Goal: Task Accomplishment & Management: Complete application form

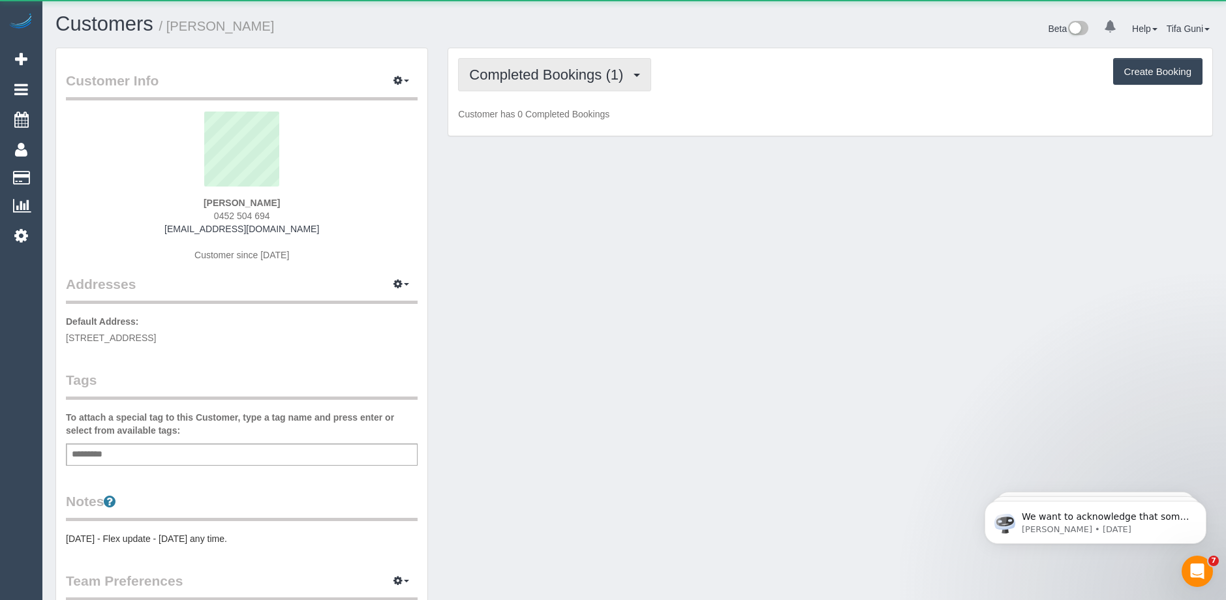
click at [550, 82] on span "Completed Bookings (1)" at bounding box center [549, 75] width 161 height 16
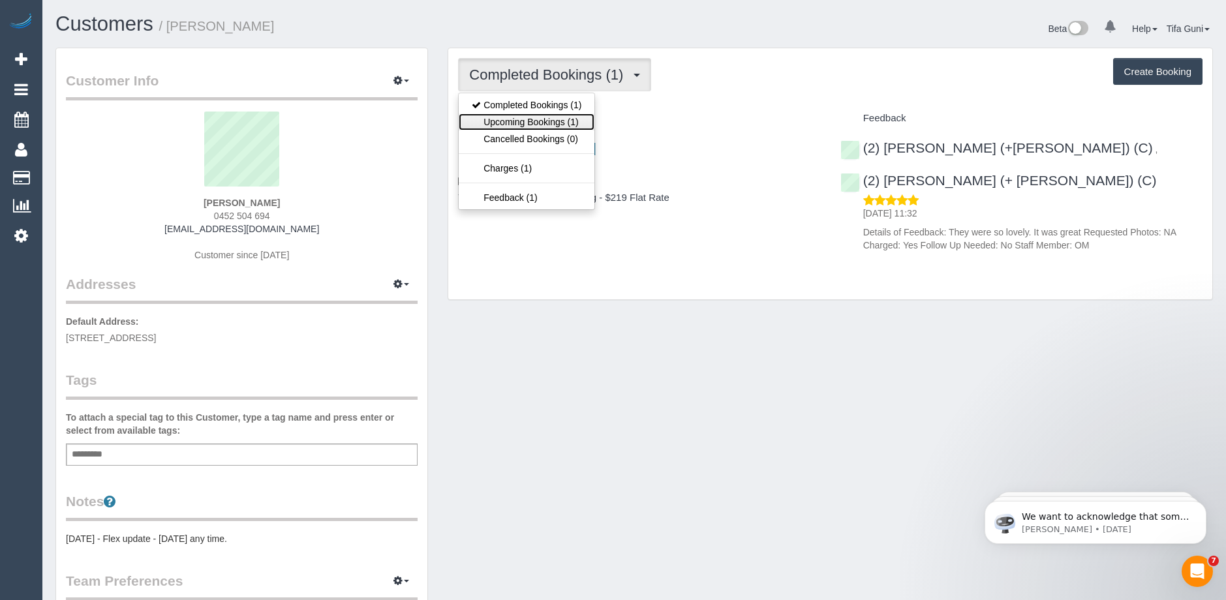
click at [551, 123] on link "Upcoming Bookings (1)" at bounding box center [527, 122] width 136 height 17
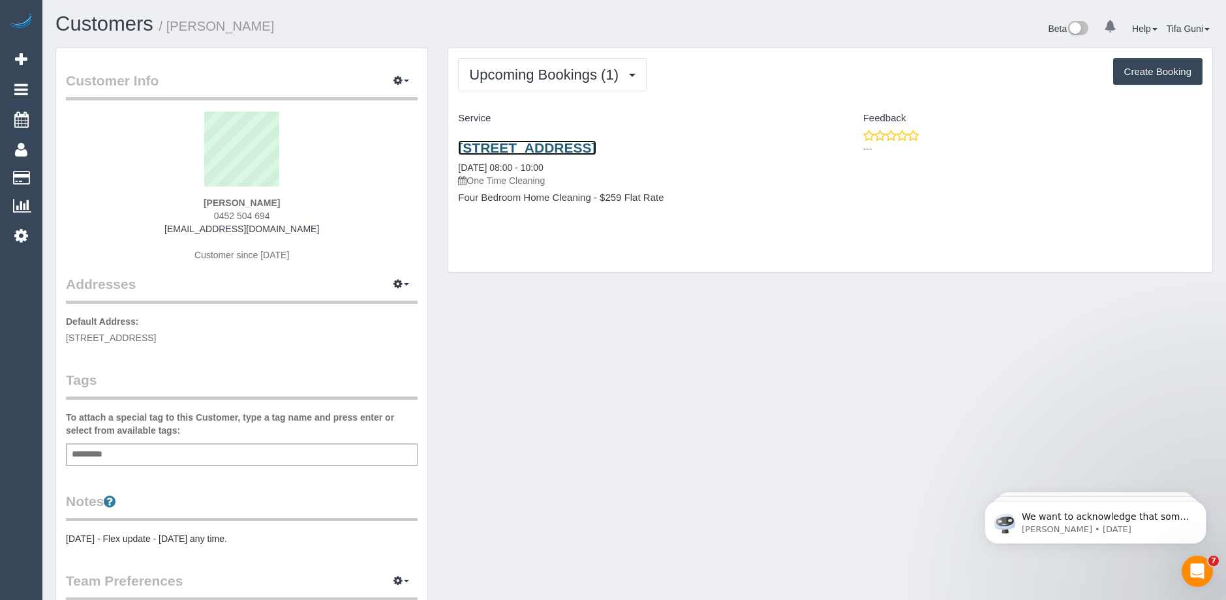
click at [541, 148] on link "15 Corby Street, Balwyn North, VIC 3104" at bounding box center [527, 147] width 138 height 15
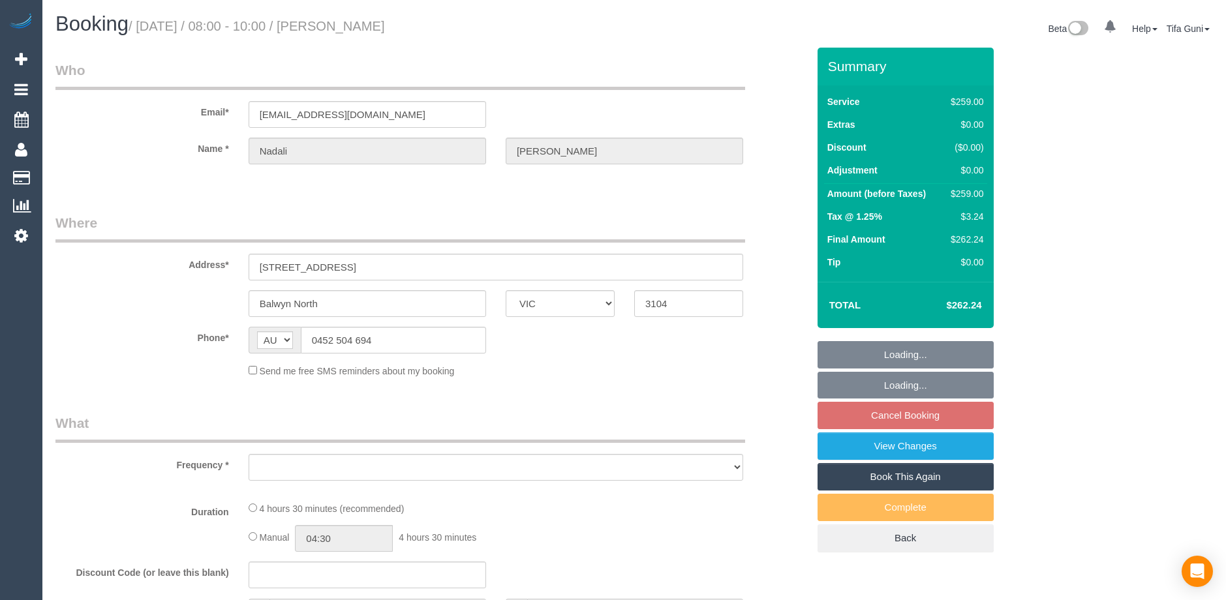
select select "VIC"
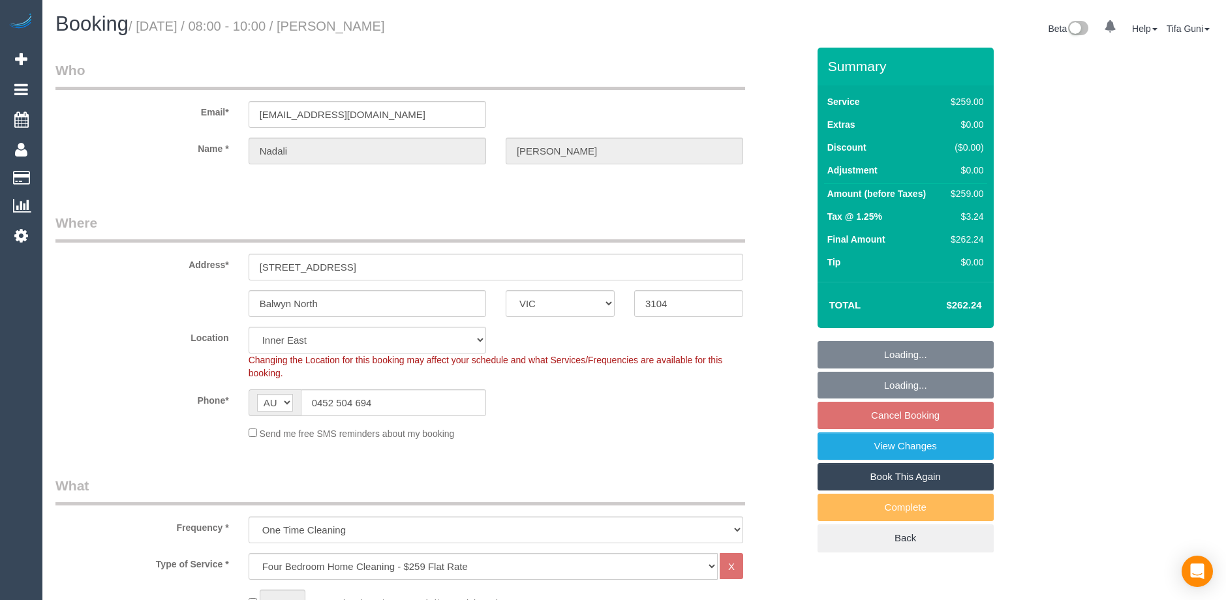
select select "object:631"
select select "string:stripe-pm_1SHZmr2GScqysDRVtAsQN7IF"
select select "number:29"
select select "number:14"
select select "number:18"
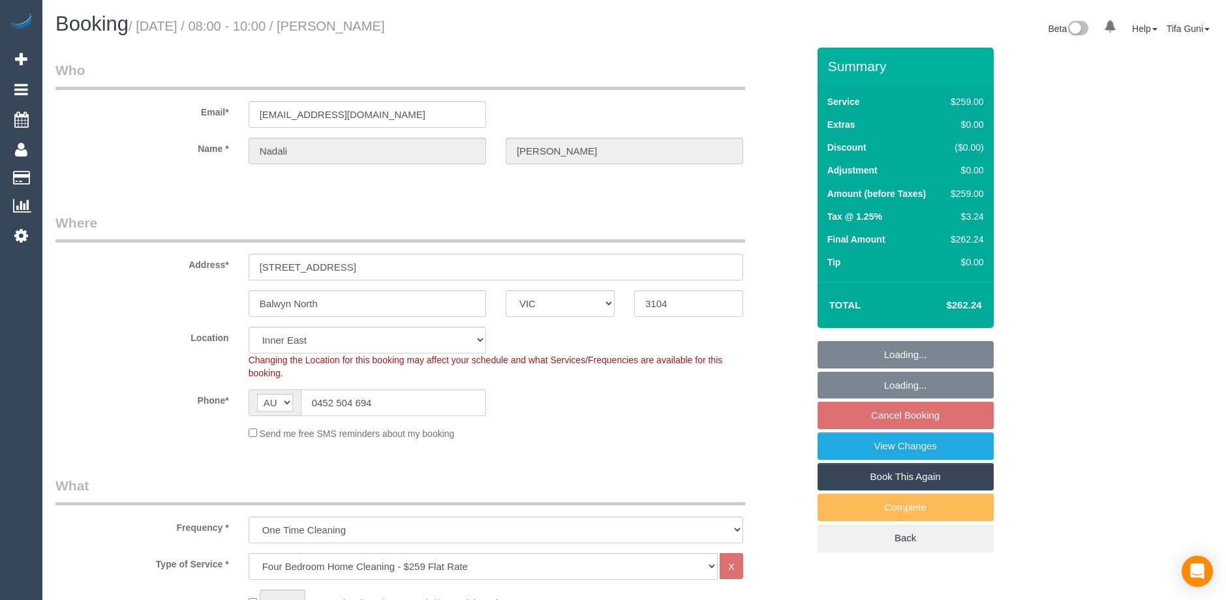
select select "spot2"
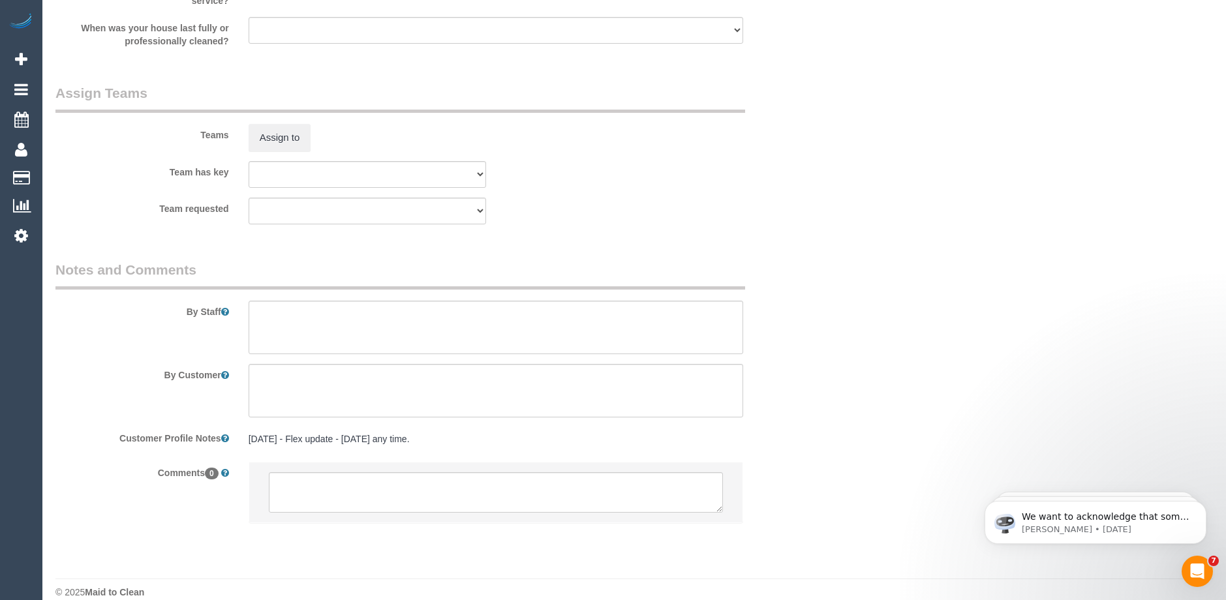
scroll to position [1942, 0]
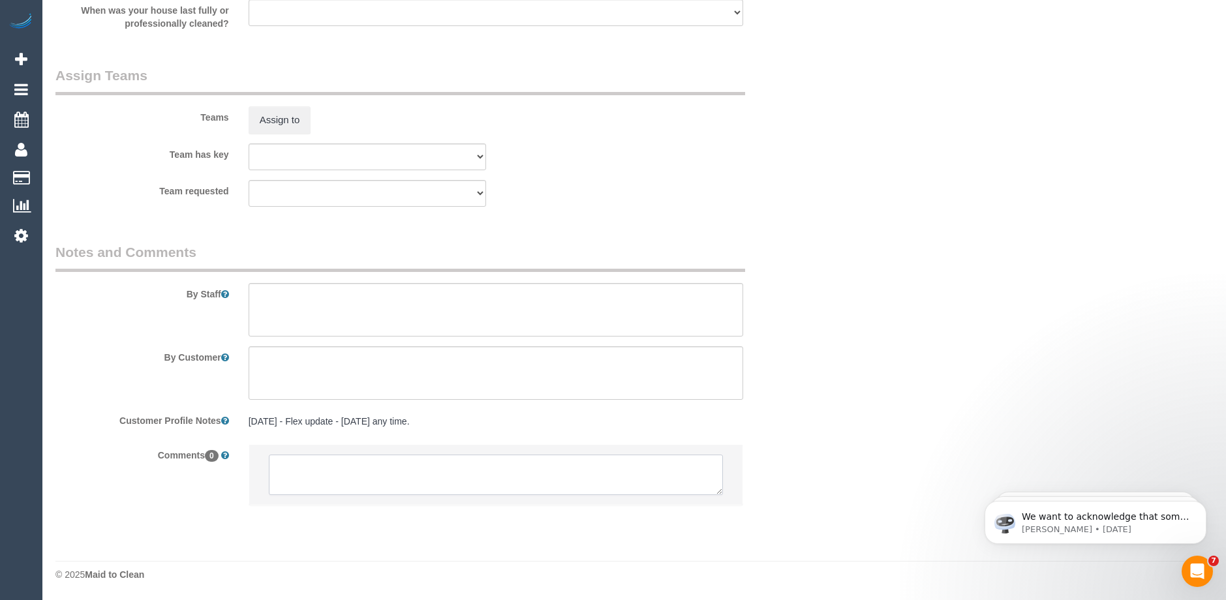
click at [442, 462] on textarea at bounding box center [496, 475] width 454 height 40
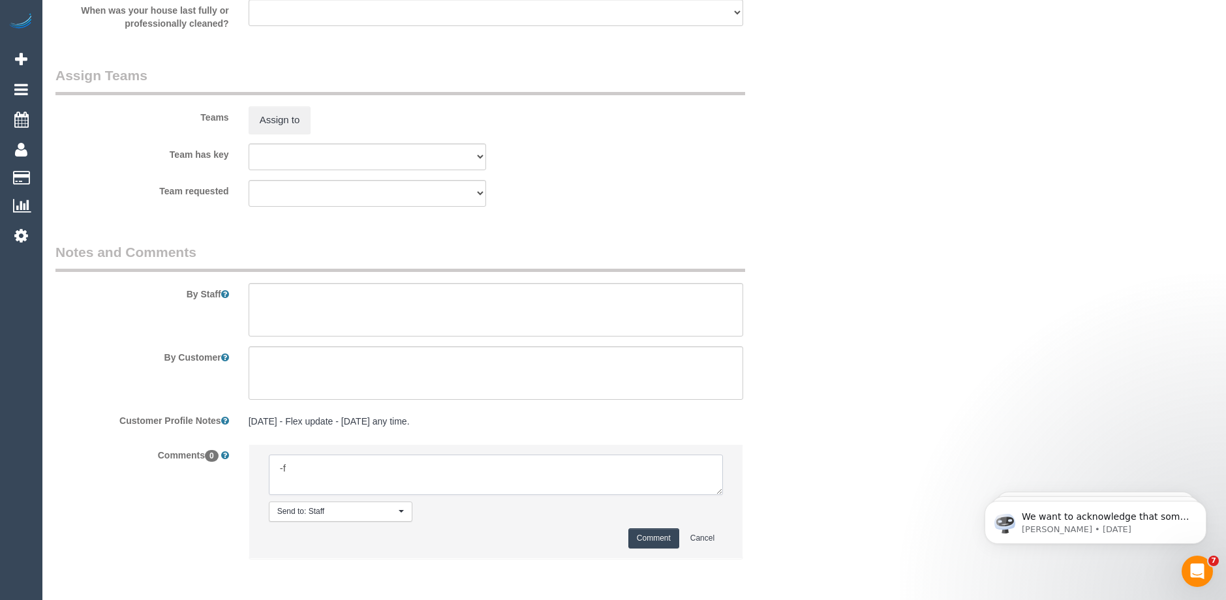
type textarea "-"
paste textarea "Flexibility dates: Flexibility times: Notes: knows we need to review Contact vi…"
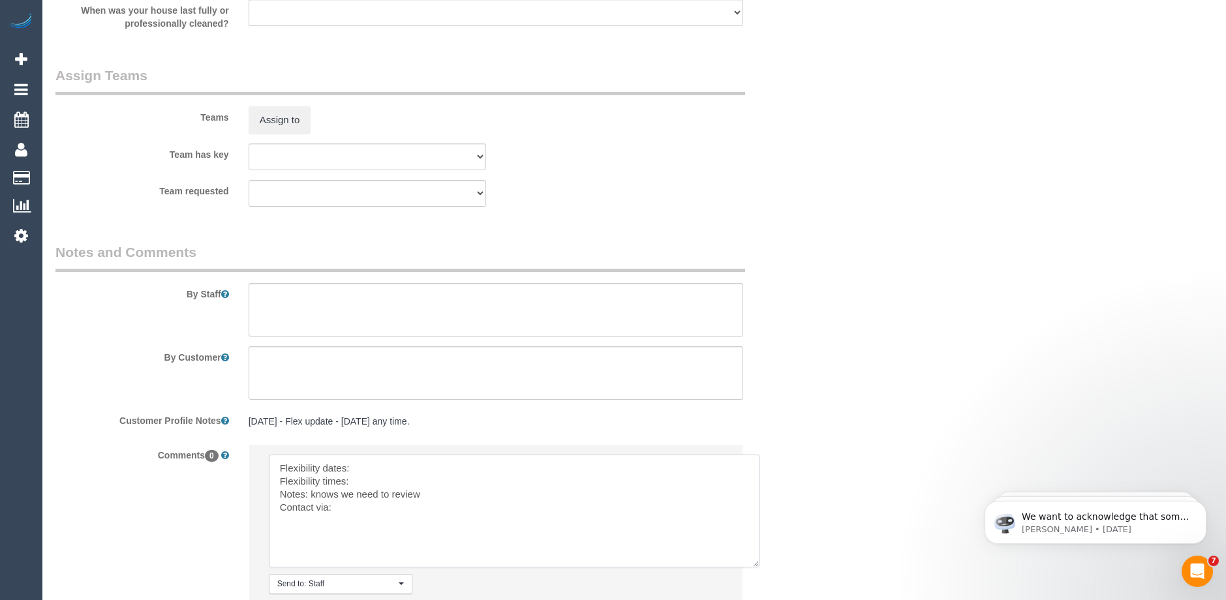
drag, startPoint x: 718, startPoint y: 489, endPoint x: 749, endPoint y: 560, distance: 77.1
click at [756, 565] on textarea at bounding box center [514, 511] width 491 height 113
click at [396, 462] on textarea at bounding box center [515, 513] width 493 height 116
click at [371, 467] on textarea at bounding box center [515, 513] width 493 height 116
click at [363, 487] on textarea at bounding box center [515, 513] width 493 height 116
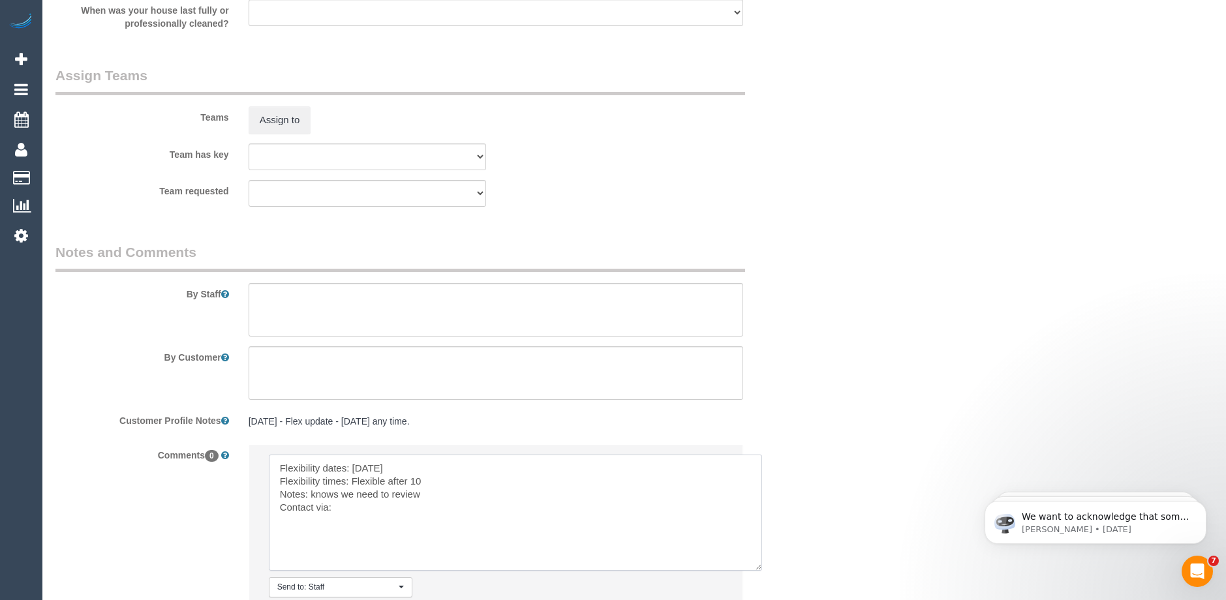
click at [354, 508] on textarea at bounding box center [515, 513] width 493 height 116
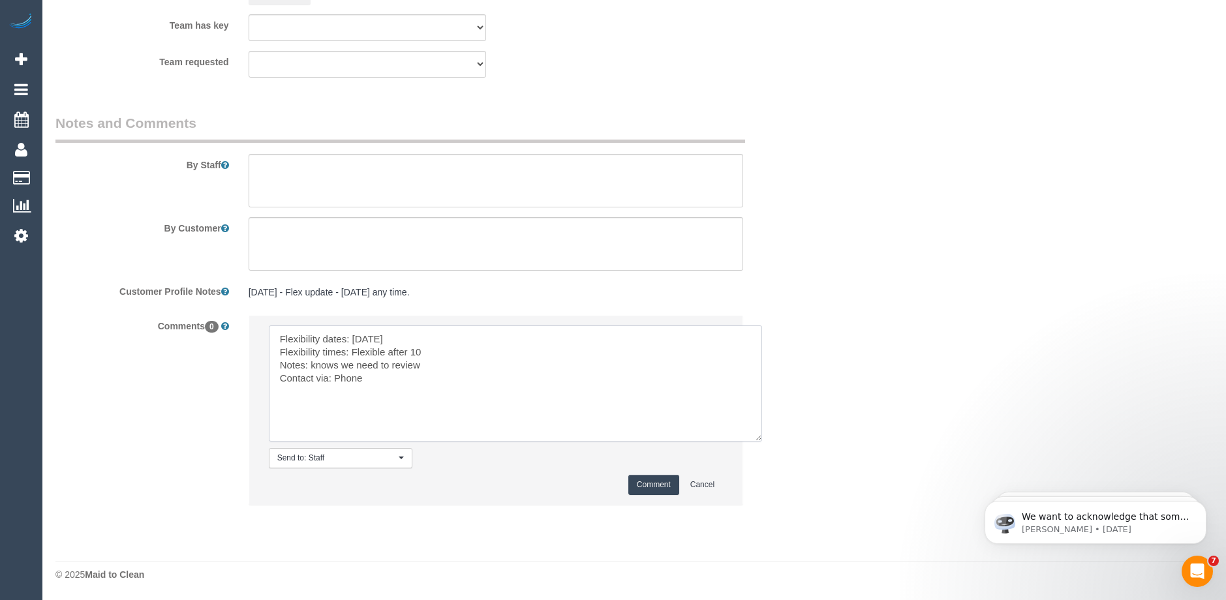
type textarea "Flexibility dates: Monday Flexibility times: Flexible after 10 Notes: knows we …"
click at [645, 484] on button "Comment" at bounding box center [653, 485] width 51 height 20
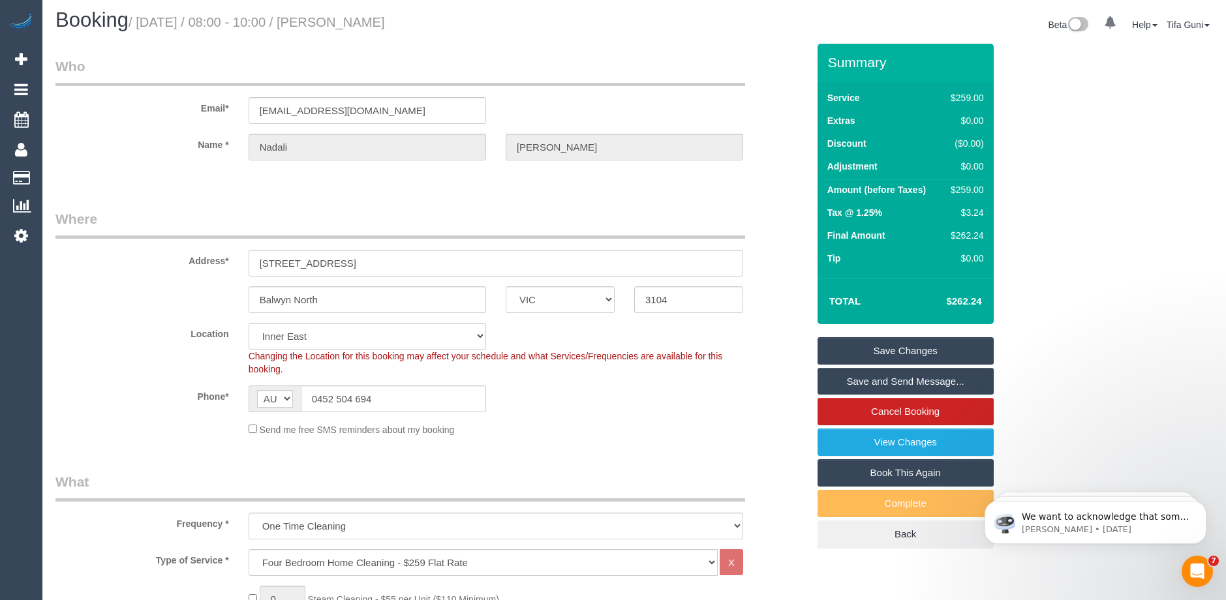
scroll to position [0, 0]
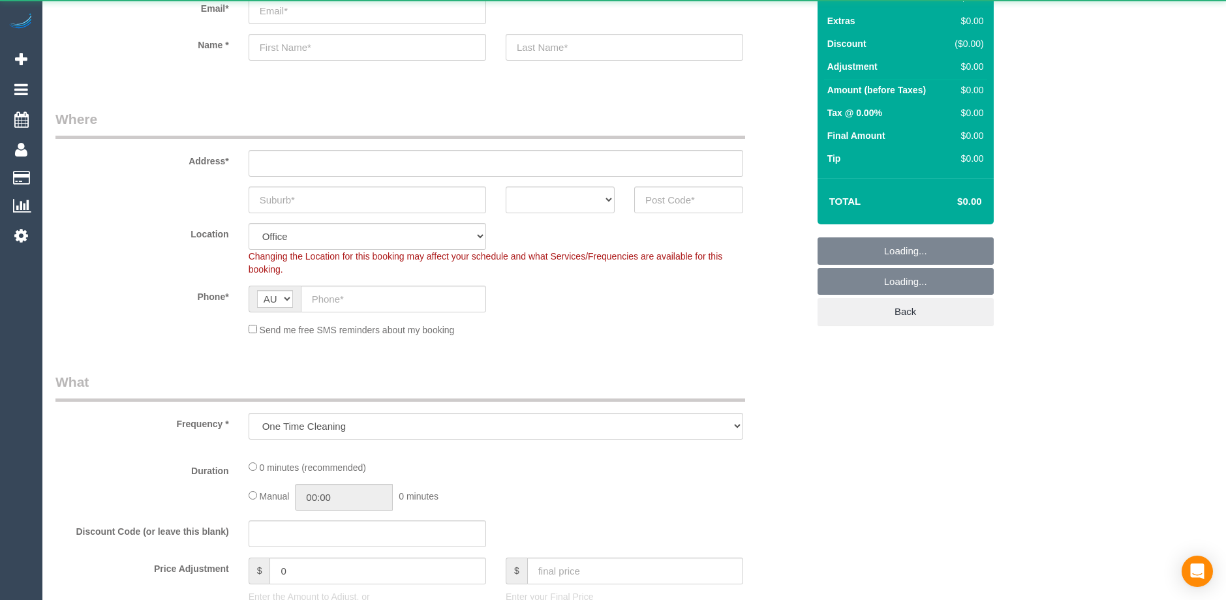
select select "object:825"
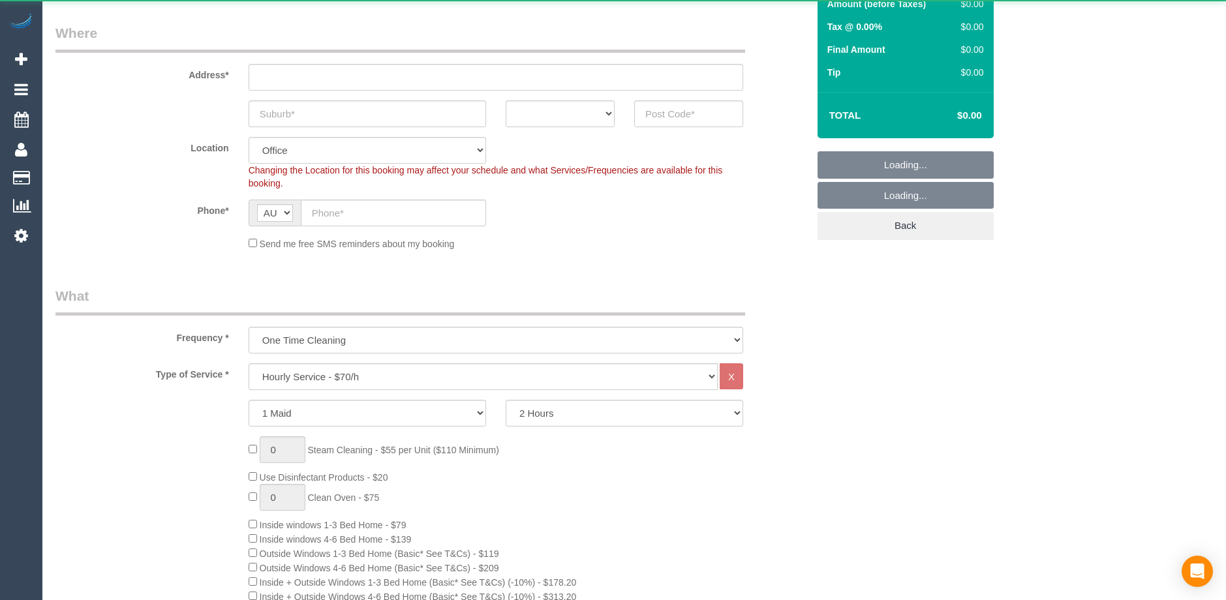
scroll to position [261, 0]
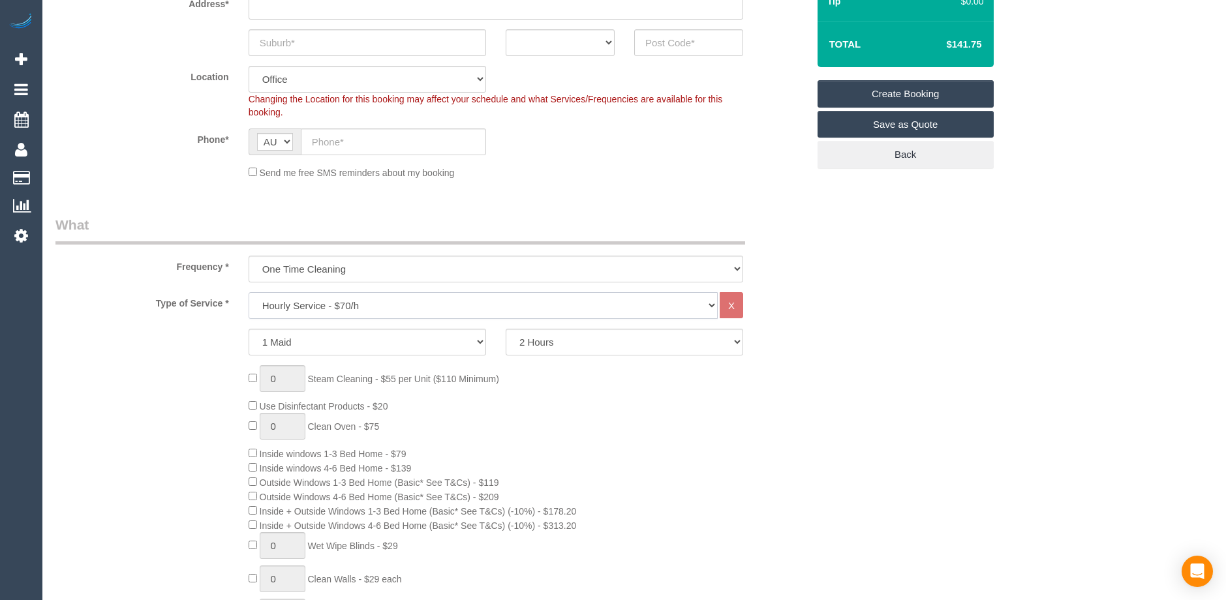
click at [347, 306] on select "Hourly Service - $70/h Hourly Service - $65/h Hourly Service - $60/h Hourly Ser…" at bounding box center [483, 305] width 469 height 27
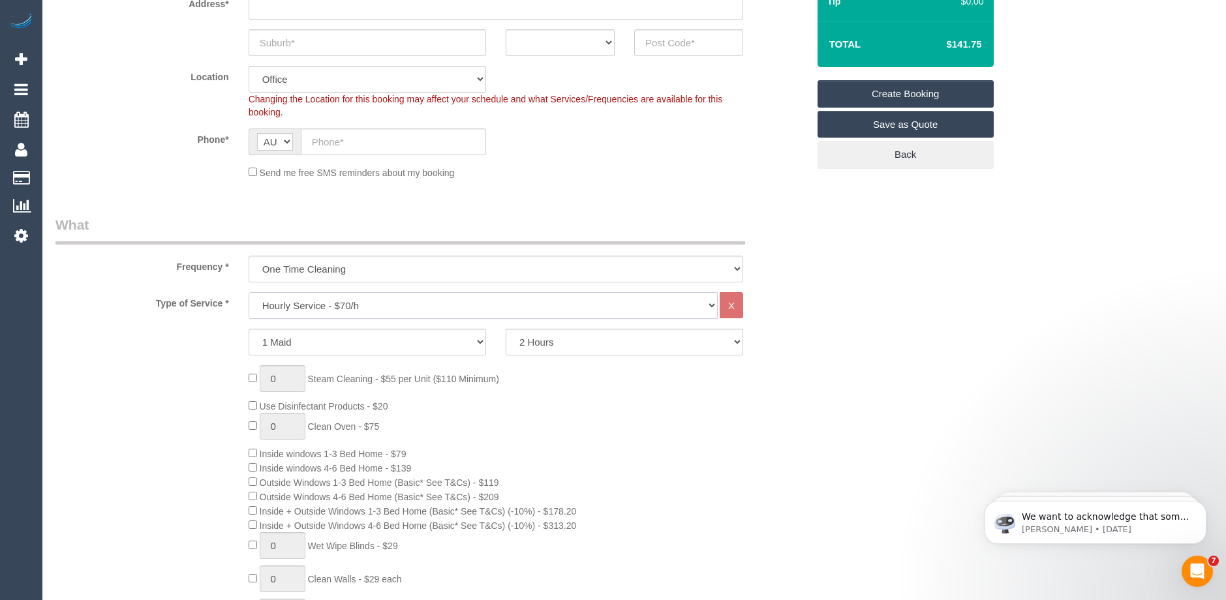
scroll to position [0, 0]
select select "212"
click at [249, 292] on select "Hourly Service - $70/h Hourly Service - $65/h Hourly Service - $60/h Hourly Ser…" at bounding box center [483, 305] width 469 height 27
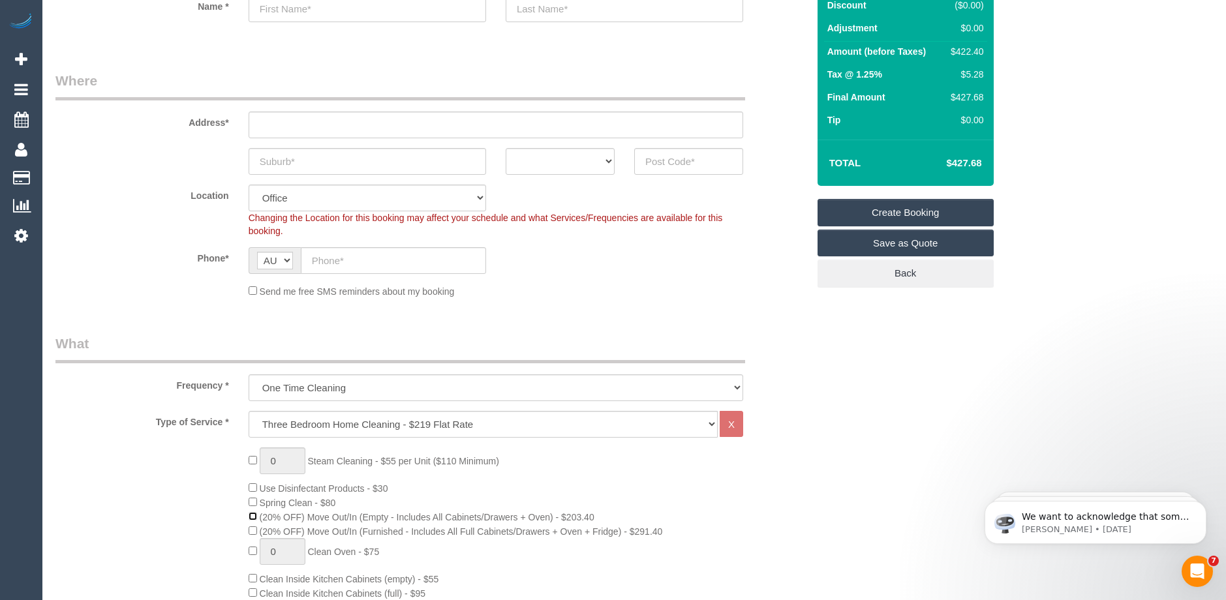
scroll to position [131, 0]
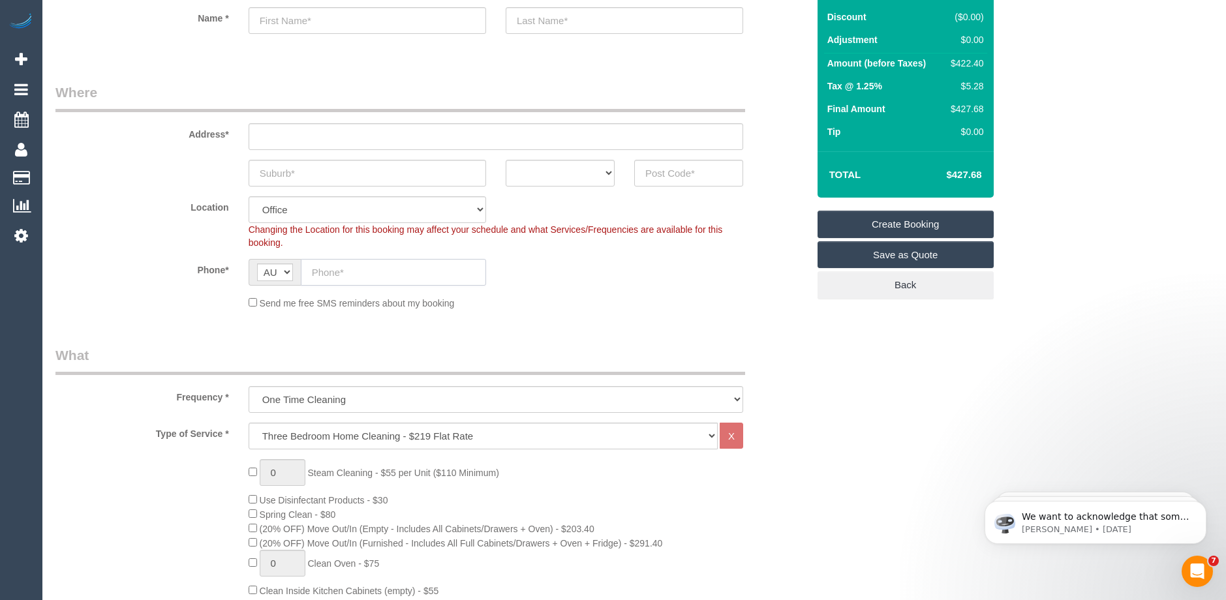
click at [334, 275] on input "text" at bounding box center [393, 272] width 185 height 27
paste input "61 469 059 035"
drag, startPoint x: 324, startPoint y: 272, endPoint x: 301, endPoint y: 273, distance: 22.9
click at [301, 273] on input "61 469 059 035" at bounding box center [393, 272] width 185 height 27
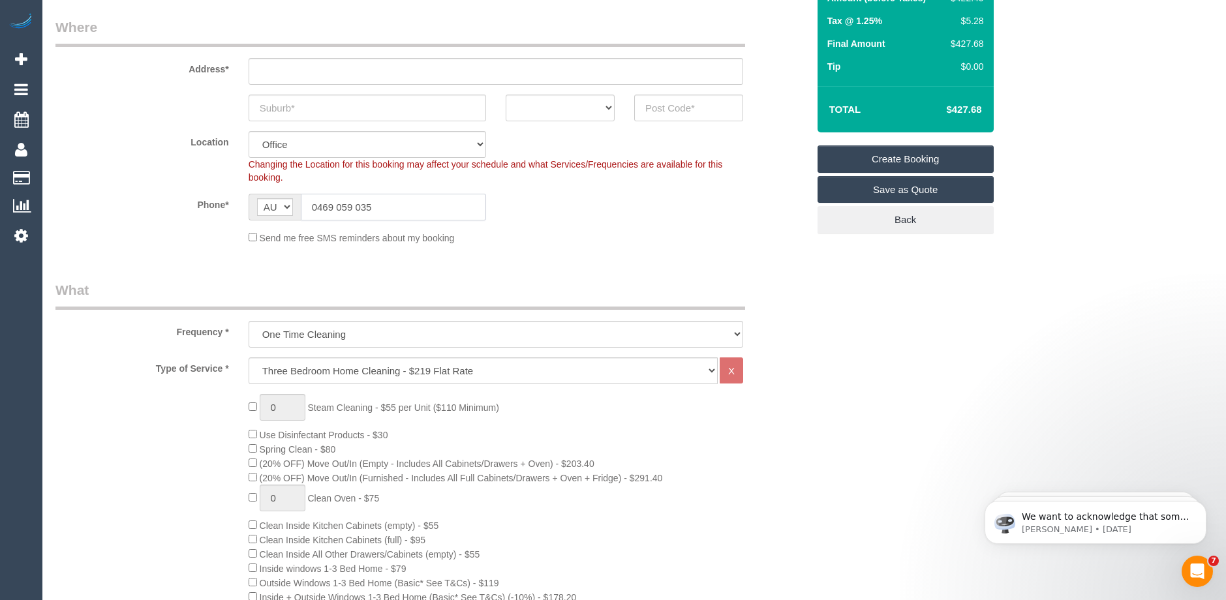
scroll to position [261, 0]
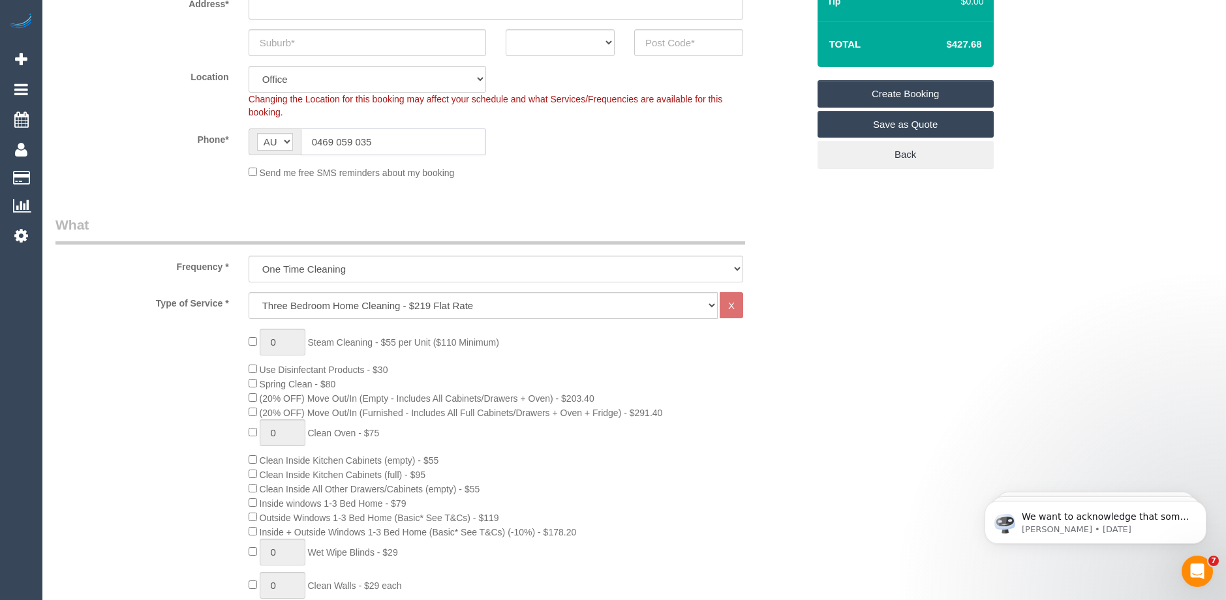
type input "0469 059 035"
click at [324, 303] on select "Hourly Service - $70/h Hourly Service - $65/h Hourly Service - $60/h Hourly Ser…" at bounding box center [483, 305] width 469 height 27
select select "213"
click at [249, 292] on select "Hourly Service - $70/h Hourly Service - $65/h Hourly Service - $60/h Hourly Ser…" at bounding box center [483, 305] width 469 height 27
type input "1"
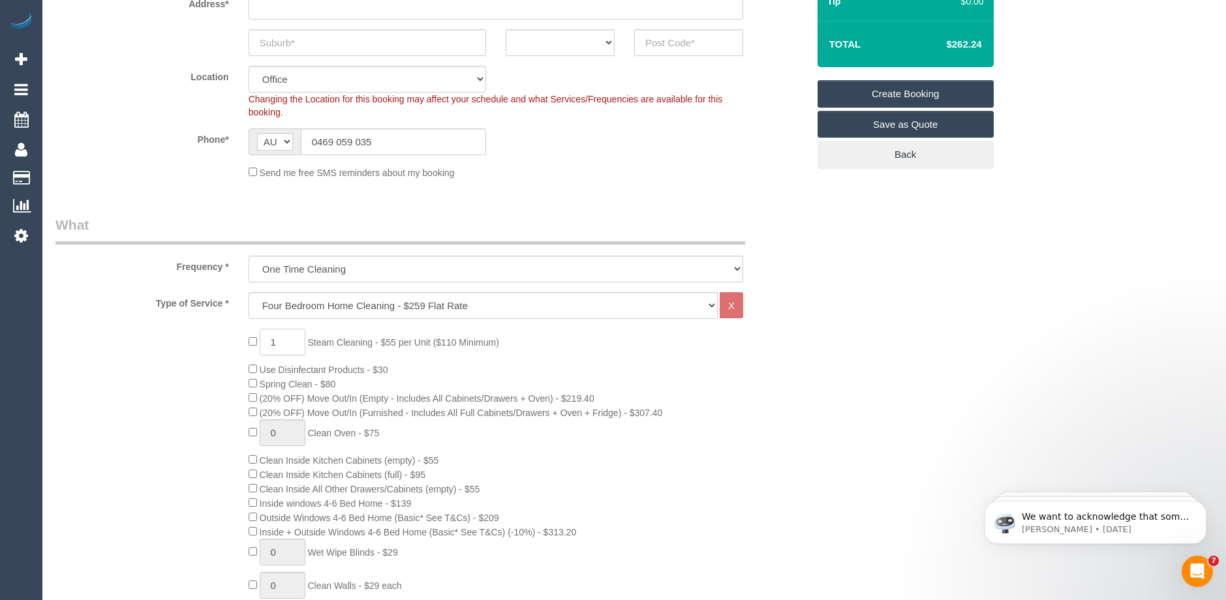
click at [287, 345] on input "1" at bounding box center [283, 342] width 46 height 27
type input "1"
click at [283, 345] on input "1" at bounding box center [283, 342] width 46 height 27
click at [775, 422] on div "5 Steam Cleaning - $55 per Unit ($110 Minimum) Use Disinfectant Products - $30 …" at bounding box center [528, 572] width 579 height 486
click at [773, 449] on div "5 Steam Cleaning - $55 per Unit ($110 Minimum) Use Disinfectant Products - $30 …" at bounding box center [528, 572] width 579 height 486
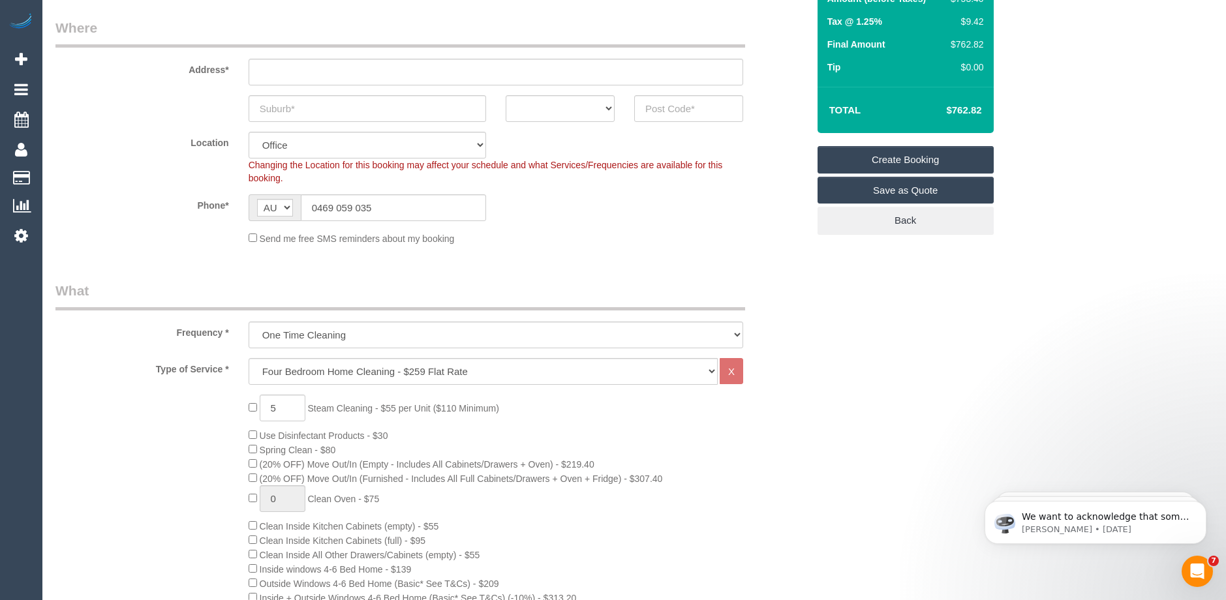
scroll to position [196, 0]
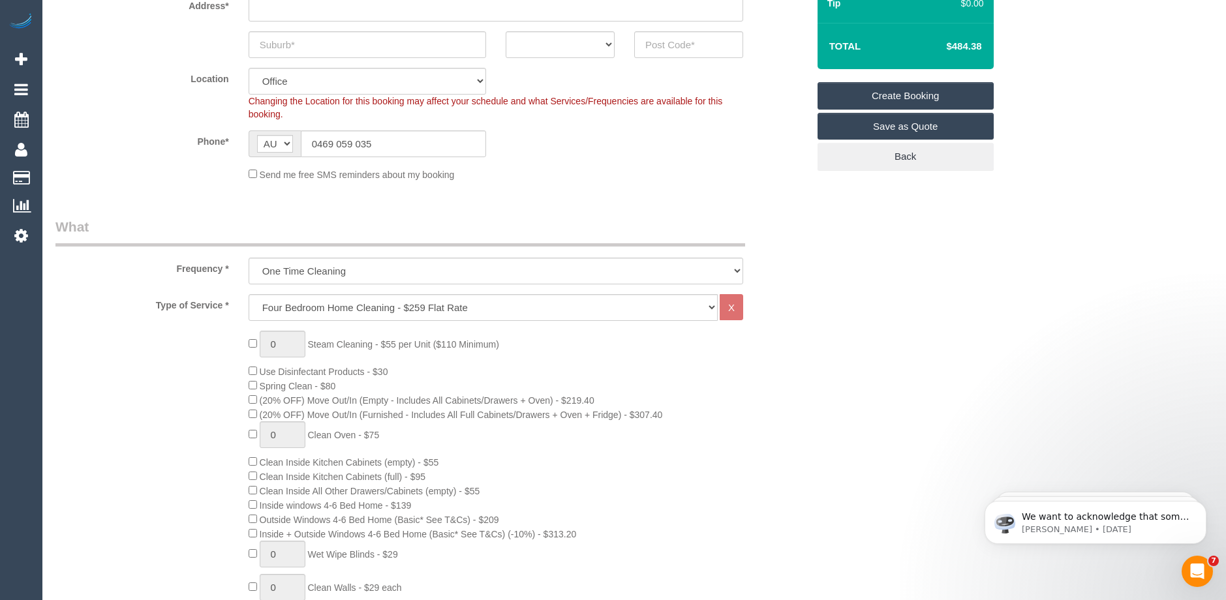
scroll to position [261, 0]
type input "1"
click at [282, 345] on input "1" at bounding box center [283, 342] width 46 height 27
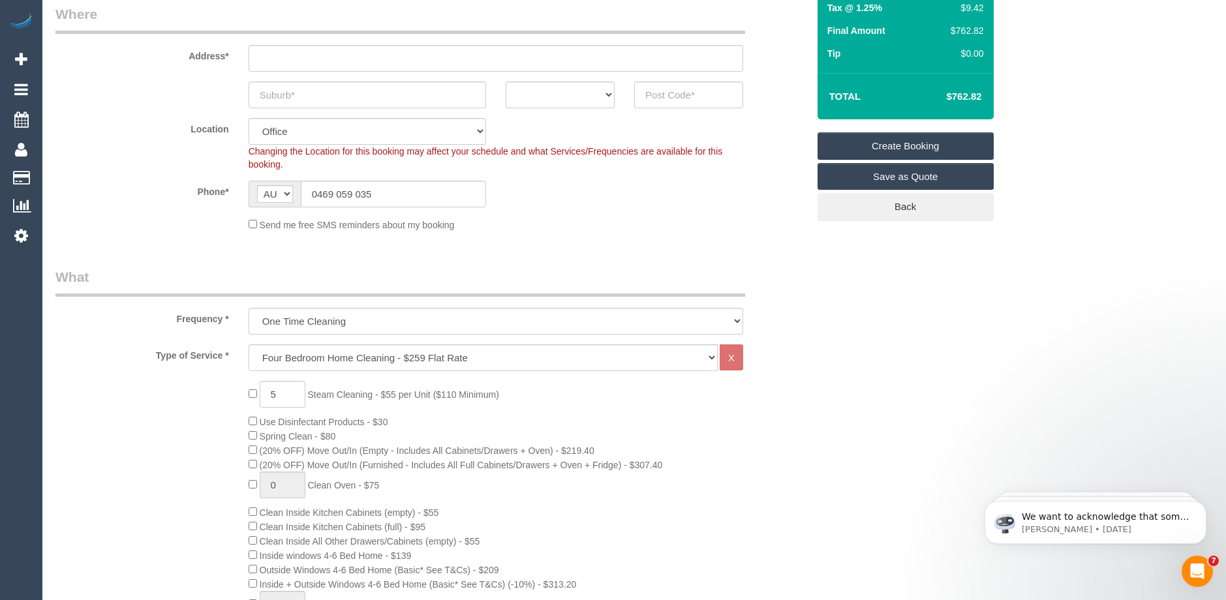
scroll to position [196, 0]
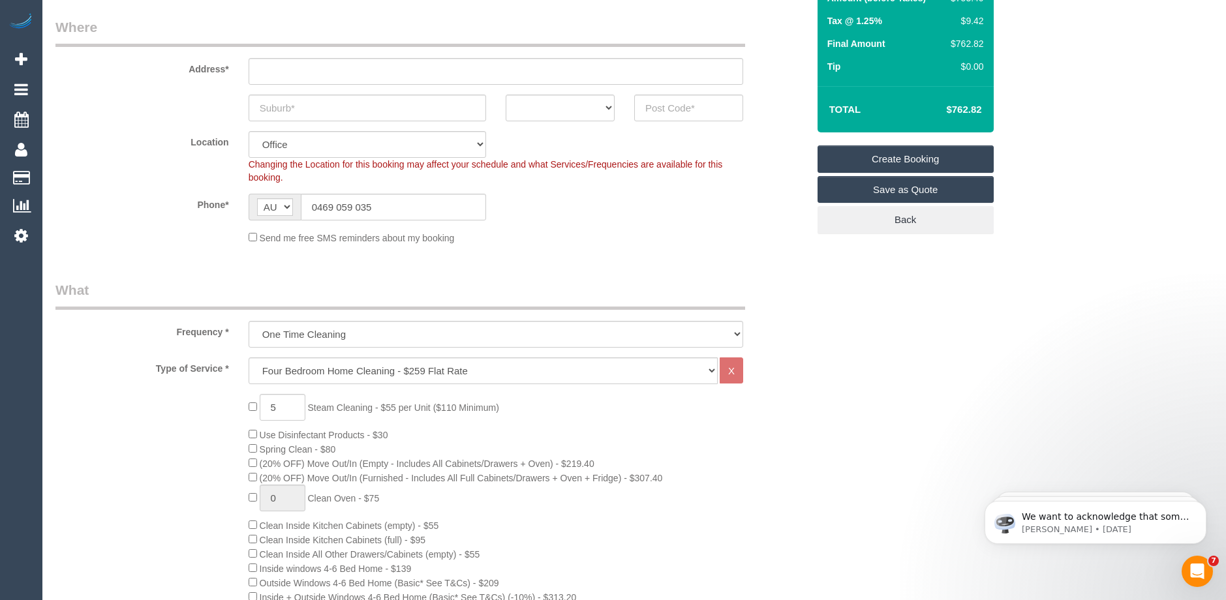
drag, startPoint x: 947, startPoint y: 112, endPoint x: 925, endPoint y: 114, distance: 22.3
click at [925, 114] on td "$762.82" at bounding box center [944, 109] width 85 height 33
copy h4 "$762.82"
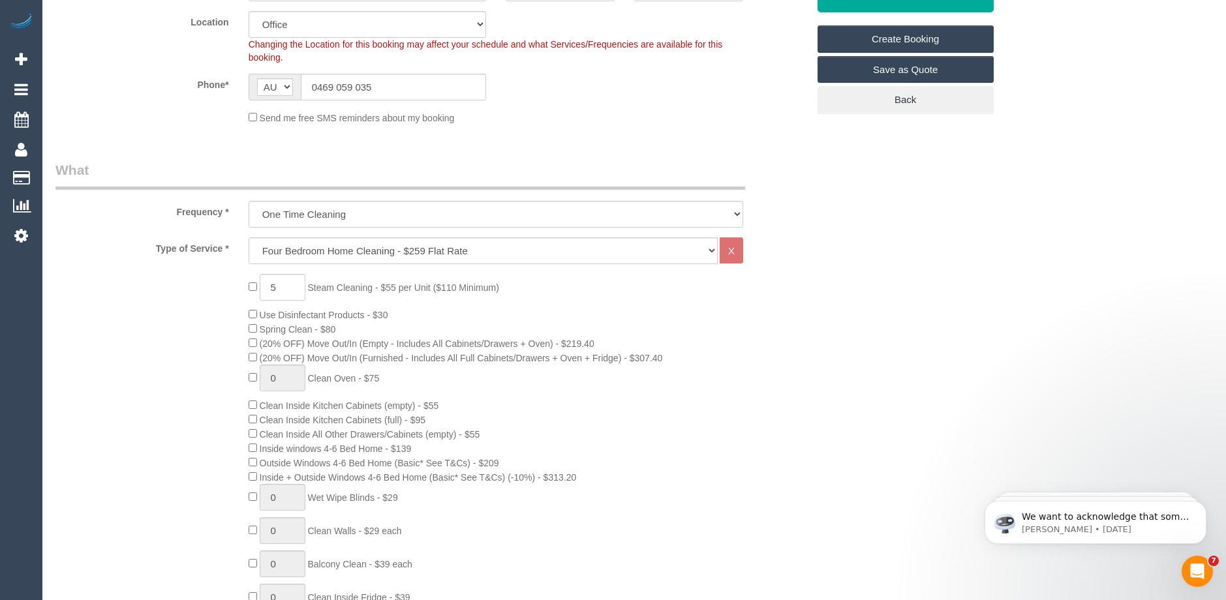
scroll to position [326, 0]
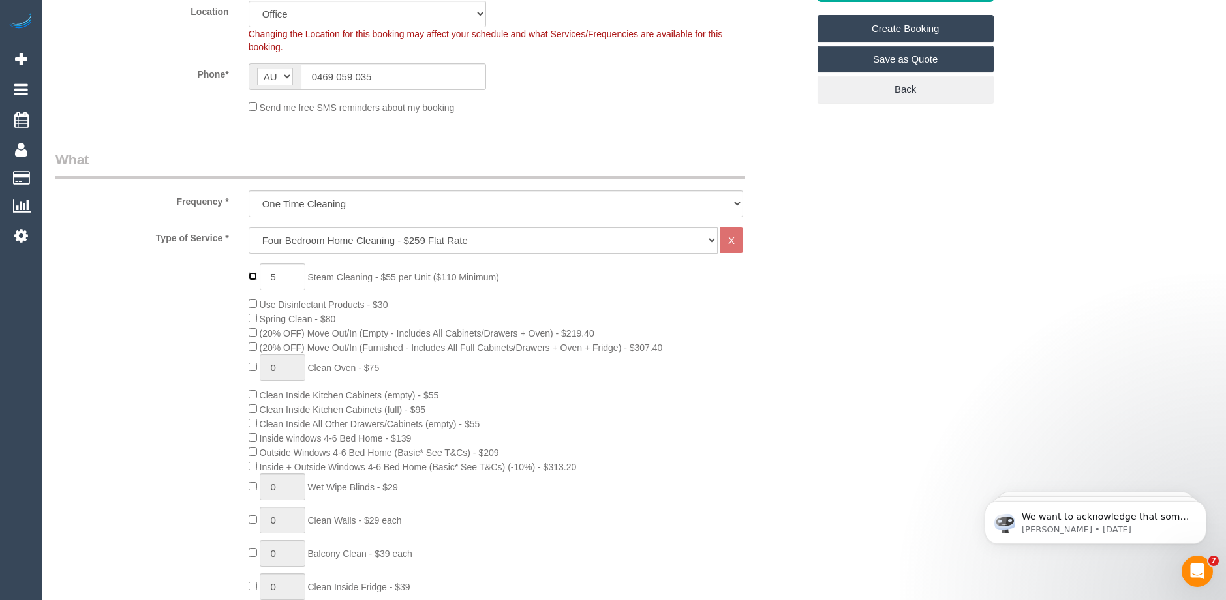
type input "0"
click at [307, 249] on select "Hourly Service - $70/h Hourly Service - $65/h Hourly Service - $60/h Hourly Ser…" at bounding box center [483, 240] width 469 height 27
select select "211"
click at [249, 227] on select "Hourly Service - $70/h Hourly Service - $65/h Hourly Service - $60/h Hourly Ser…" at bounding box center [483, 240] width 469 height 27
drag, startPoint x: 259, startPoint y: 240, endPoint x: 337, endPoint y: 241, distance: 77.7
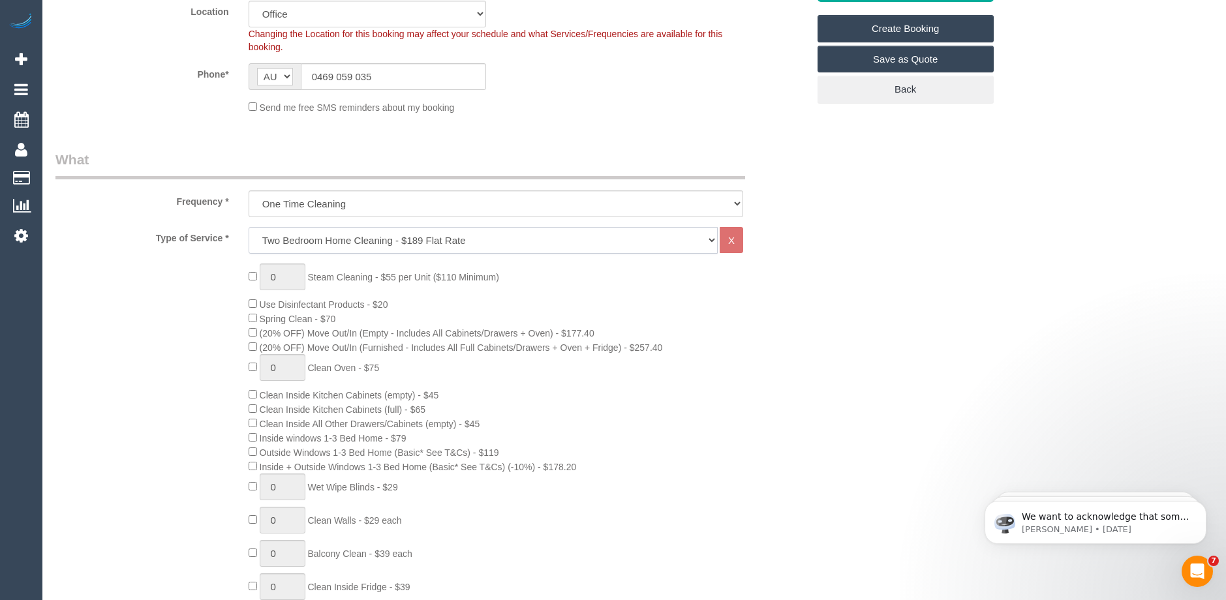
click at [337, 241] on select "Hourly Service - $70/h Hourly Service - $65/h Hourly Service - $60/h Hourly Ser…" at bounding box center [483, 240] width 469 height 27
drag, startPoint x: 493, startPoint y: 240, endPoint x: 346, endPoint y: 239, distance: 147.5
click at [346, 239] on select "Hourly Service - $70/h Hourly Service - $65/h Hourly Service - $60/h Hourly Ser…" at bounding box center [483, 240] width 469 height 27
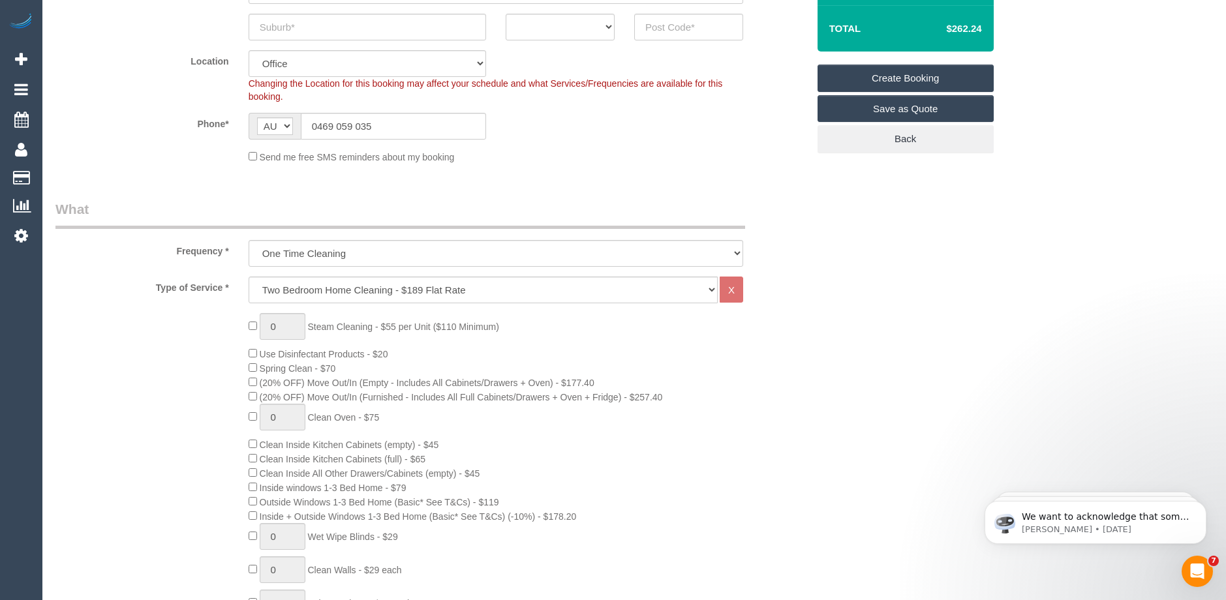
scroll to position [131, 0]
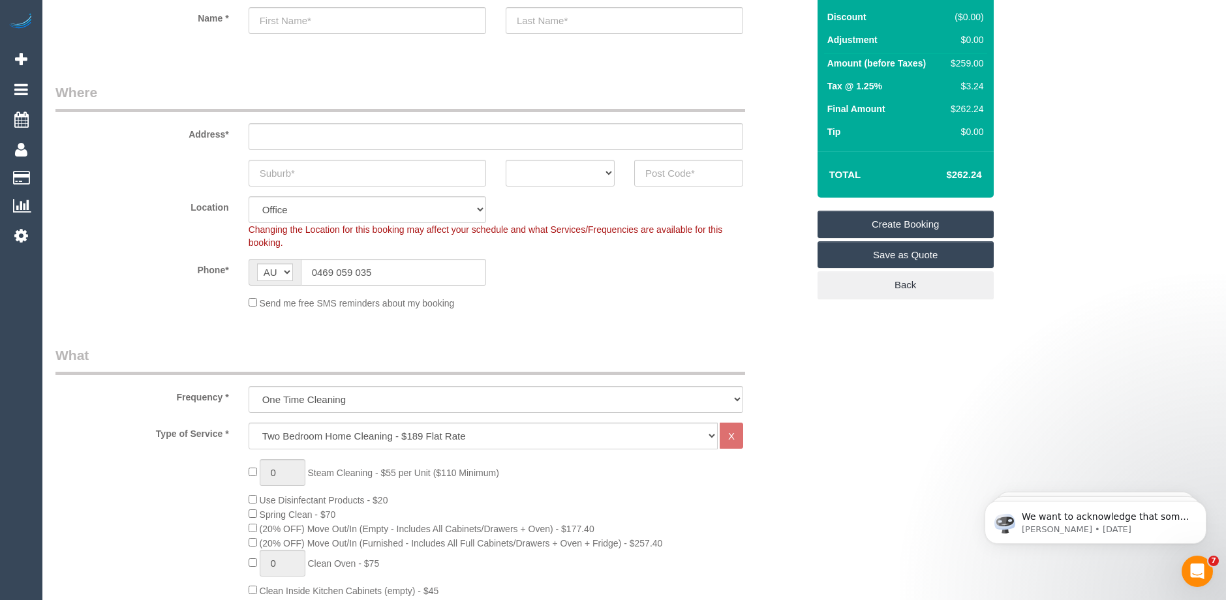
drag, startPoint x: 989, startPoint y: 172, endPoint x: 915, endPoint y: 178, distance: 73.9
click at [915, 178] on div "Total $262.24" at bounding box center [906, 174] width 176 height 46
copy table "Total"
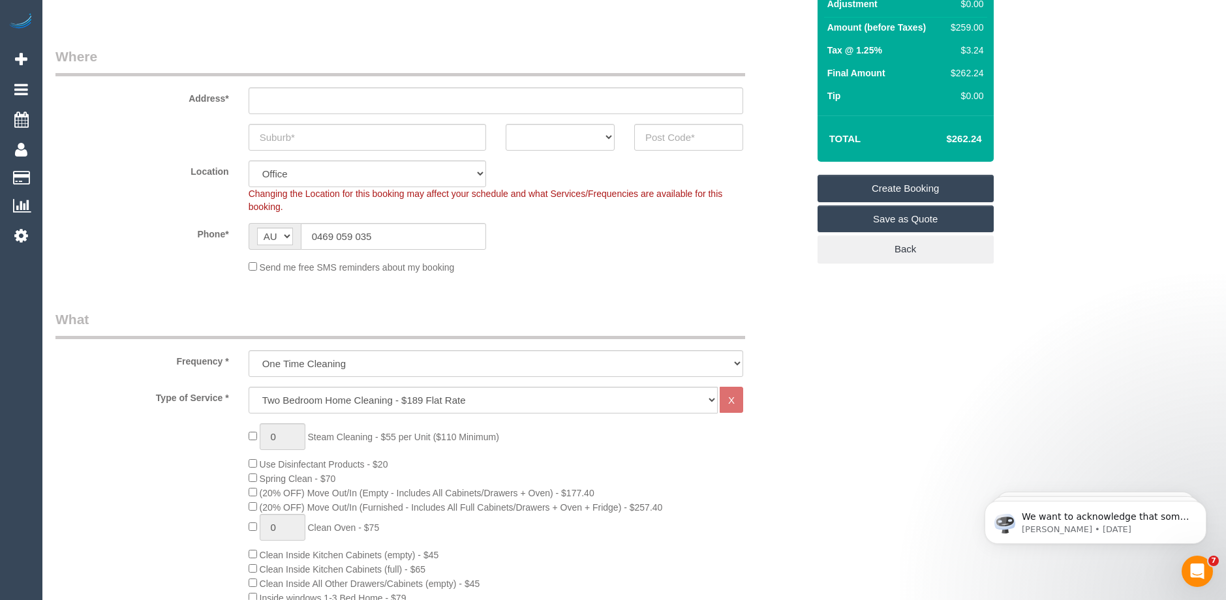
scroll to position [261, 0]
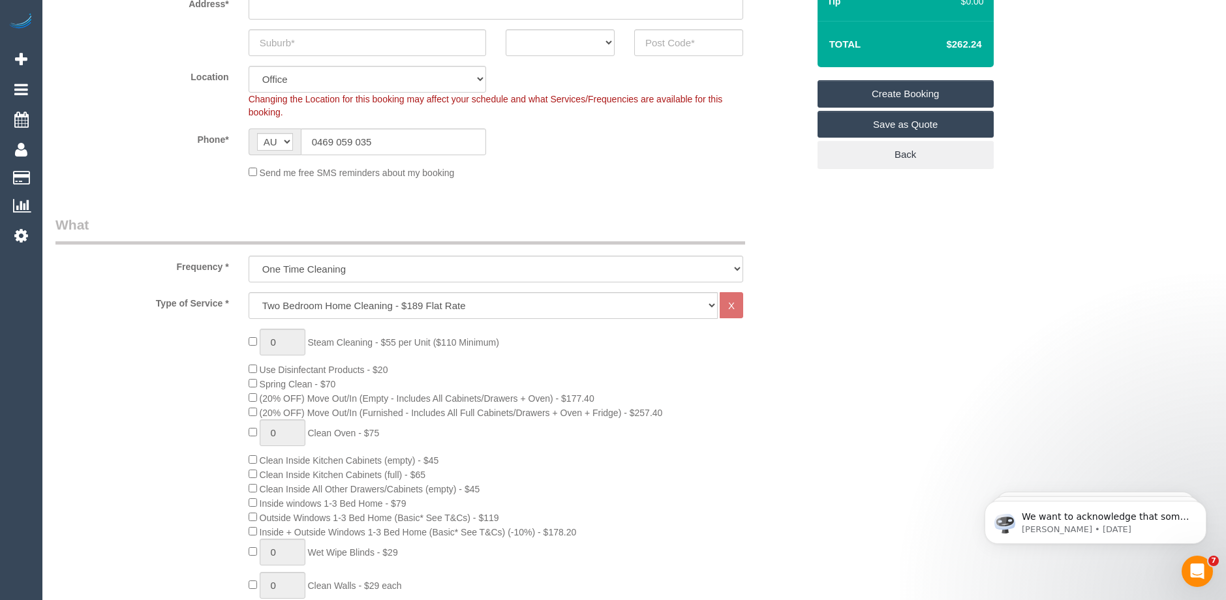
click at [764, 378] on div "0 Steam Cleaning - $55 per Unit ($110 Minimum) Use Disinfectant Products - $20 …" at bounding box center [528, 572] width 579 height 486
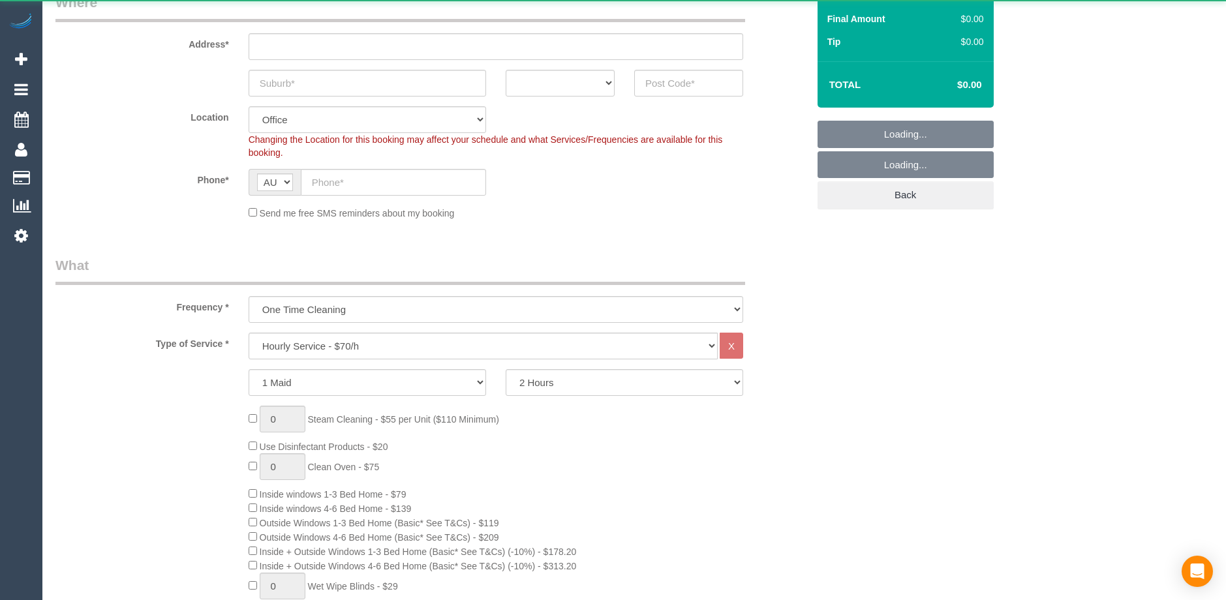
select select "object:825"
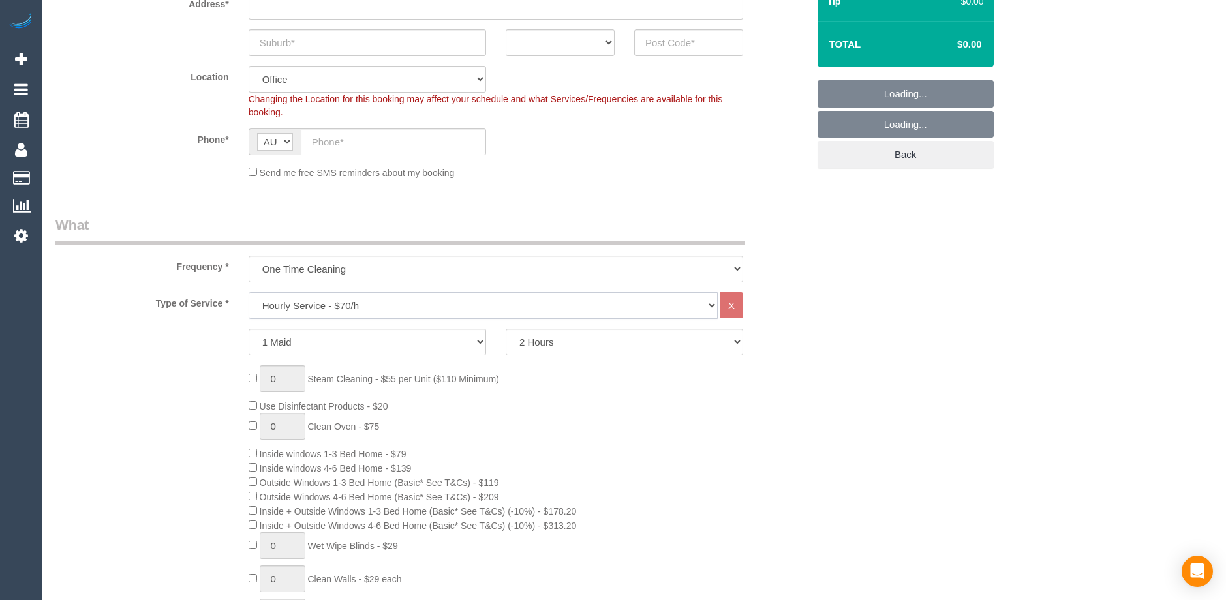
click at [307, 303] on select "Hourly Service - $70/h Hourly Service - $65/h Hourly Service - $60/h Hourly Ser…" at bounding box center [483, 305] width 469 height 27
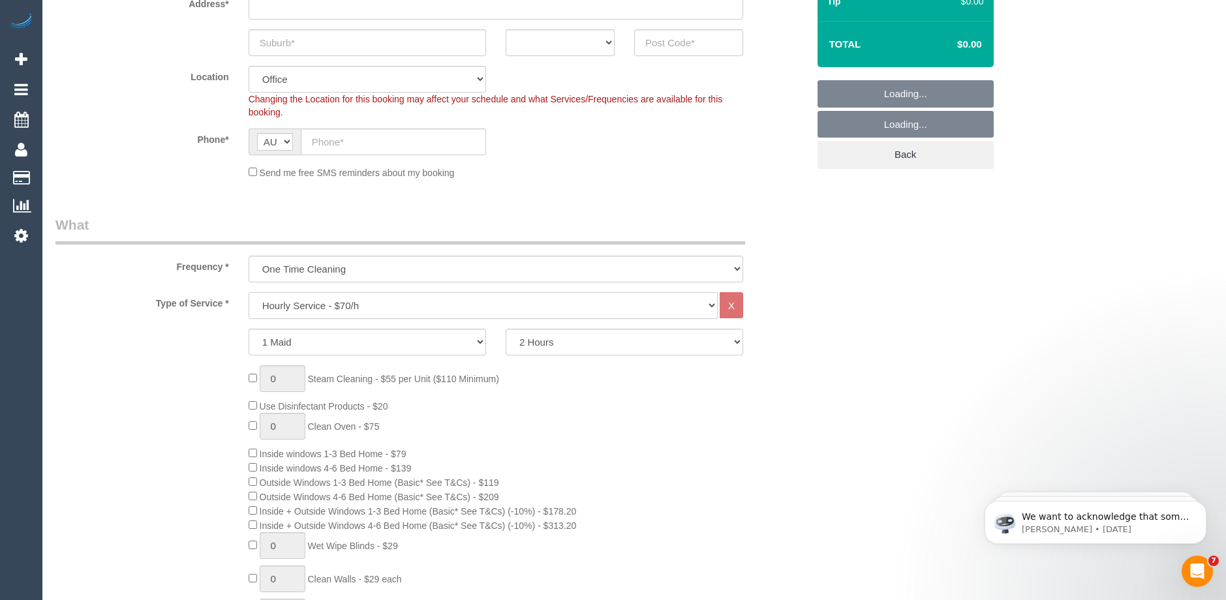
scroll to position [0, 0]
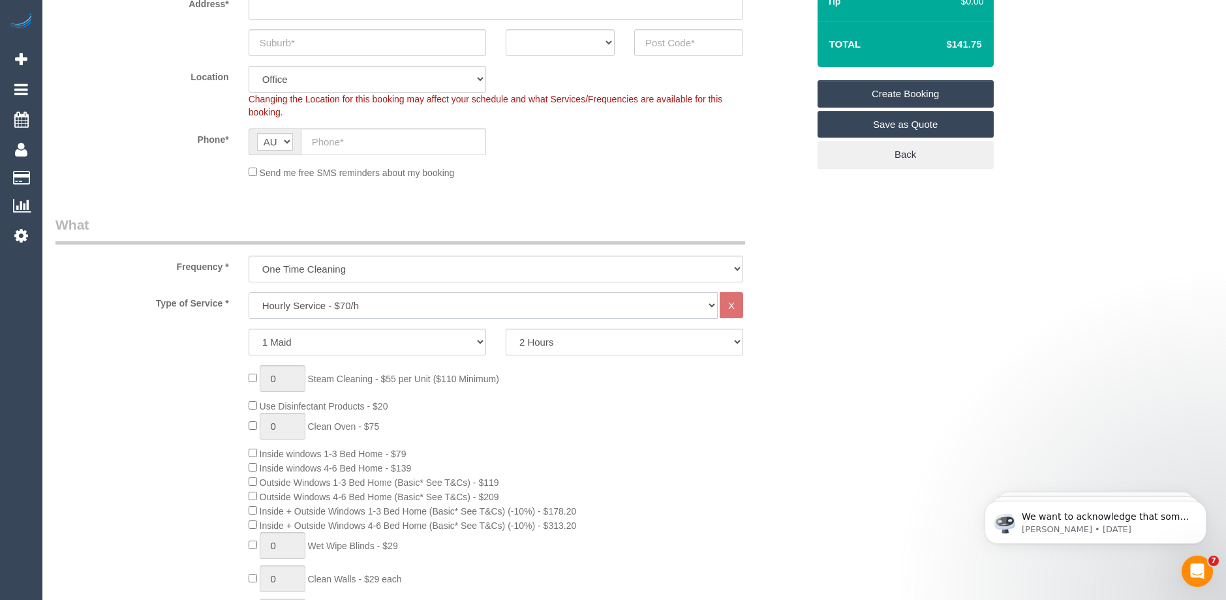
select select "211"
click at [249, 292] on select "Hourly Service - $70/h Hourly Service - $65/h Hourly Service - $60/h Hourly Ser…" at bounding box center [483, 305] width 469 height 27
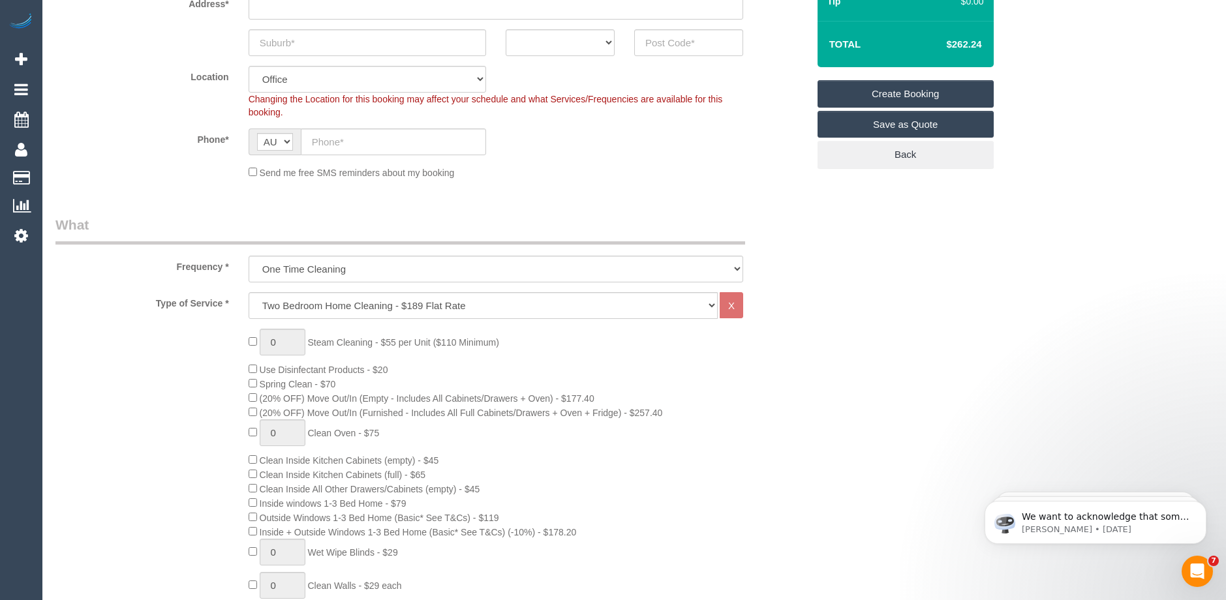
click at [718, 368] on div "0 Steam Cleaning - $55 per Unit ($110 Minimum) Use Disinfectant Products - $20 …" at bounding box center [528, 572] width 579 height 486
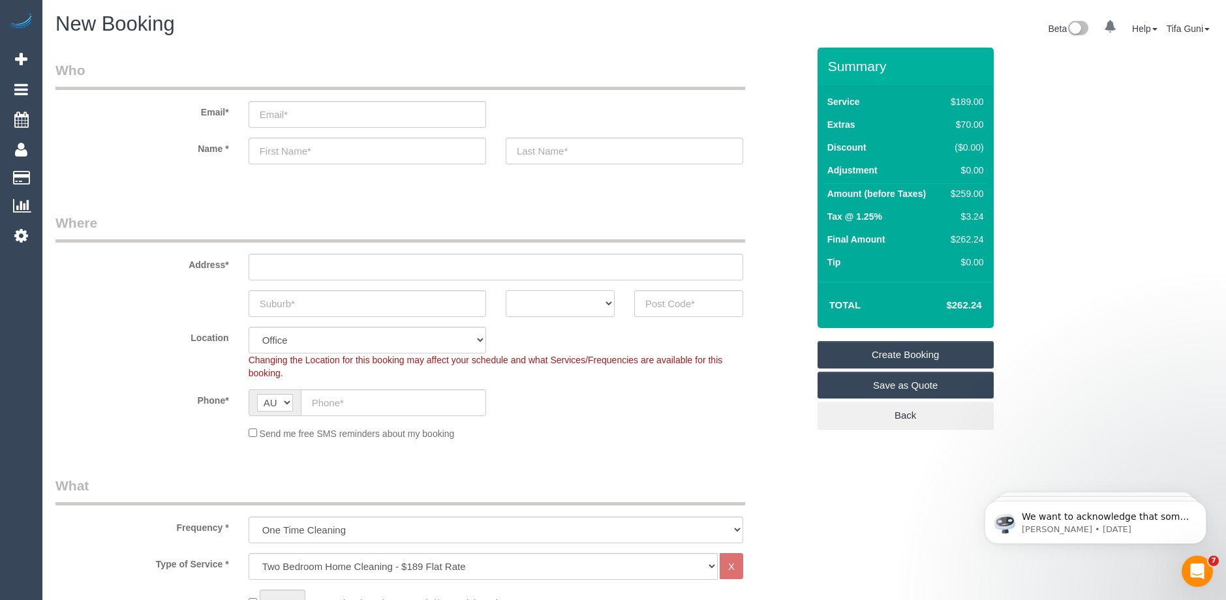
click at [598, 303] on select "ACT NSW NT QLD SA TAS VIC WA" at bounding box center [560, 303] width 109 height 27
select select "VIC"
click at [506, 290] on select "ACT NSW NT QLD SA TAS VIC WA" at bounding box center [560, 303] width 109 height 27
click at [385, 303] on input "text" at bounding box center [368, 303] width 238 height 27
click at [285, 120] on input "email" at bounding box center [368, 114] width 238 height 27
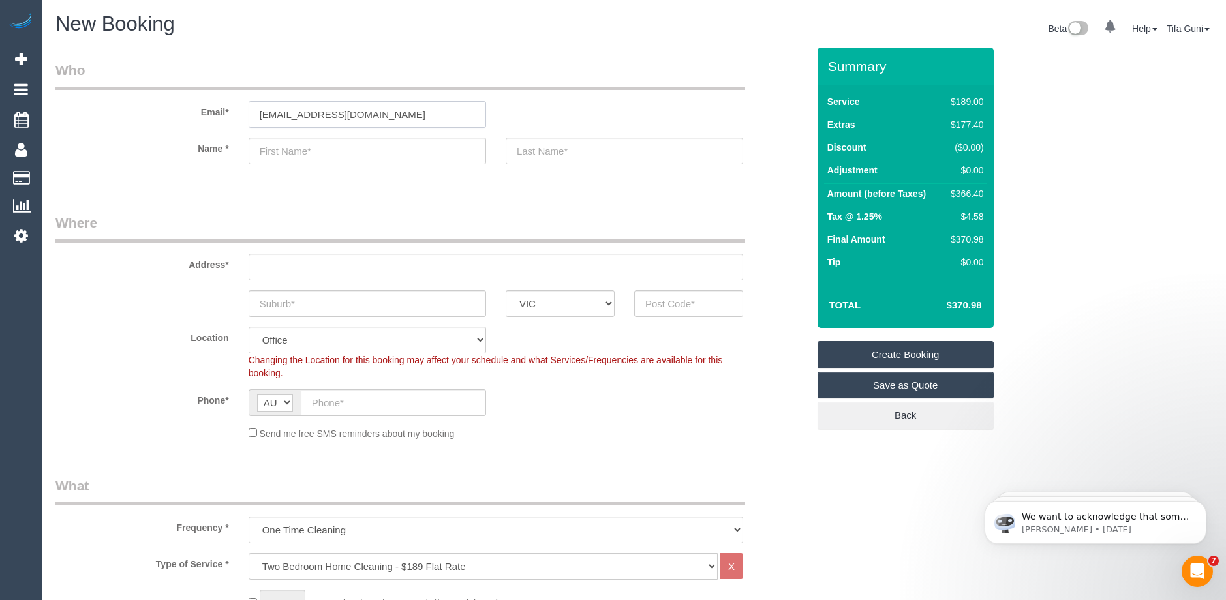
type input "navsworking@gmail.com"
click at [294, 149] on input "text" at bounding box center [368, 151] width 238 height 27
type input "Navs"
drag, startPoint x: 401, startPoint y: 119, endPoint x: 186, endPoint y: 118, distance: 215.4
click at [186, 118] on div "Email* navsworking@gmail.com" at bounding box center [432, 94] width 772 height 67
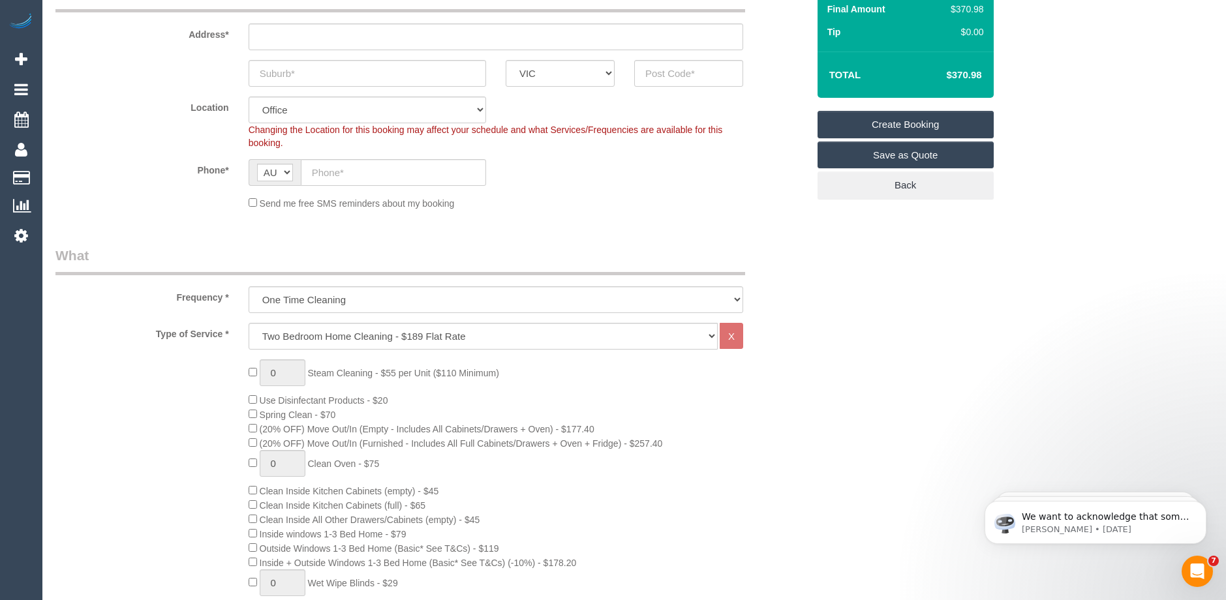
scroll to position [326, 0]
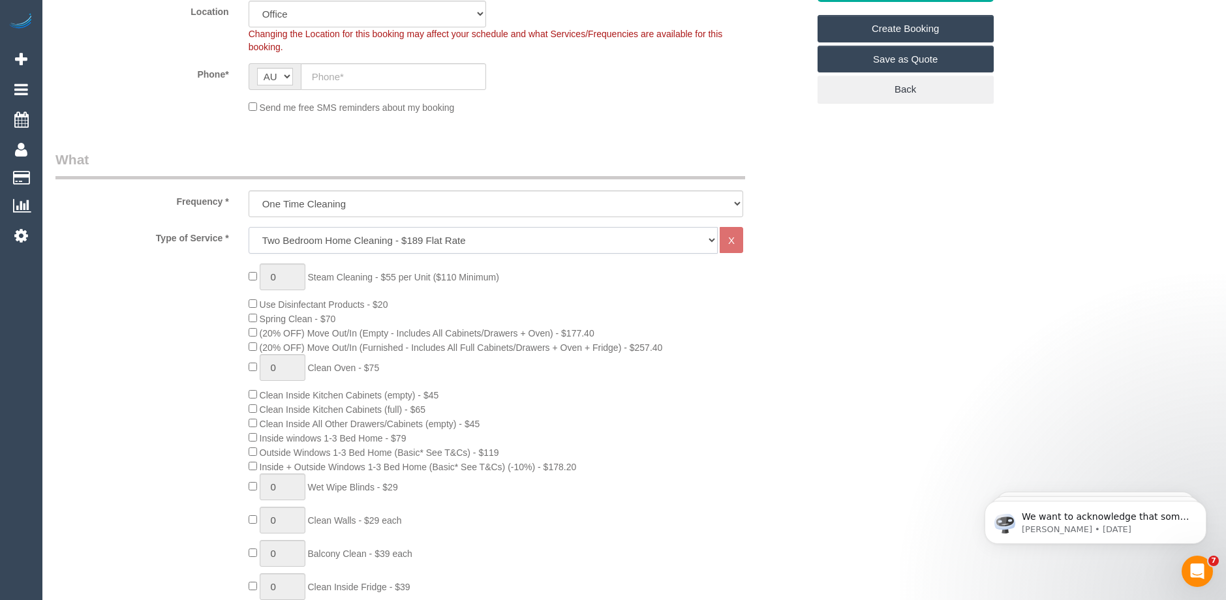
click at [317, 237] on select "Hourly Service - $70/h Hourly Service - $65/h Hourly Service - $60/h Hourly Ser…" at bounding box center [483, 240] width 469 height 27
select select "213"
click at [249, 227] on select "Hourly Service - $70/h Hourly Service - $65/h Hourly Service - $60/h Hourly Ser…" at bounding box center [483, 240] width 469 height 27
click at [721, 318] on div "0 Steam Cleaning - $55 per Unit ($110 Minimum) Use Disinfectant Products - $30 …" at bounding box center [528, 507] width 579 height 486
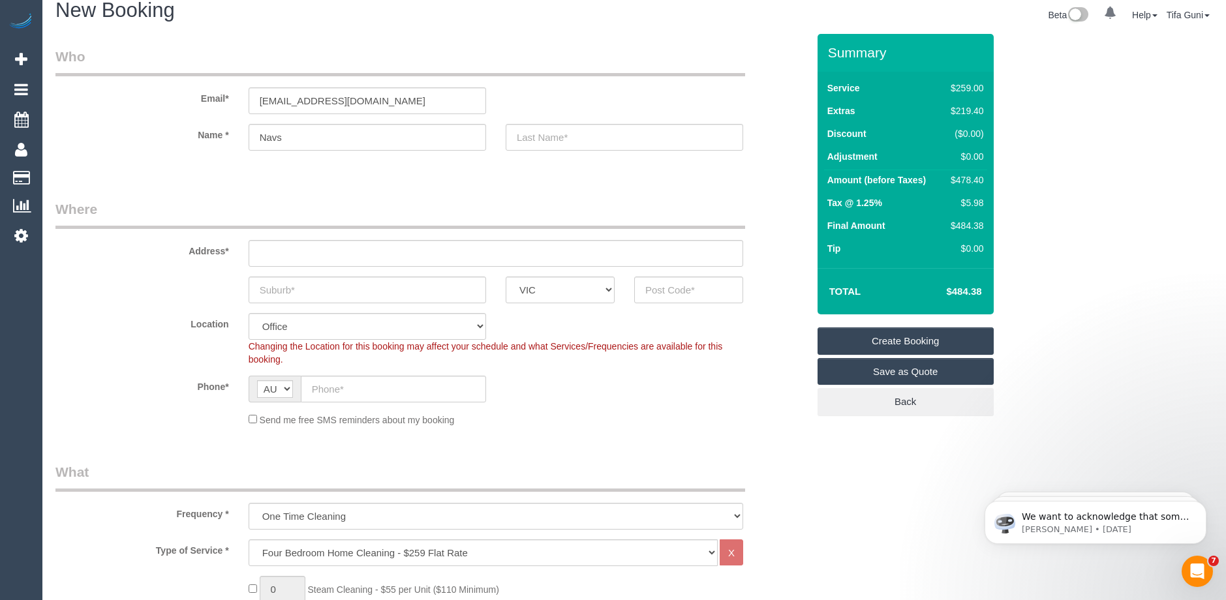
scroll to position [0, 0]
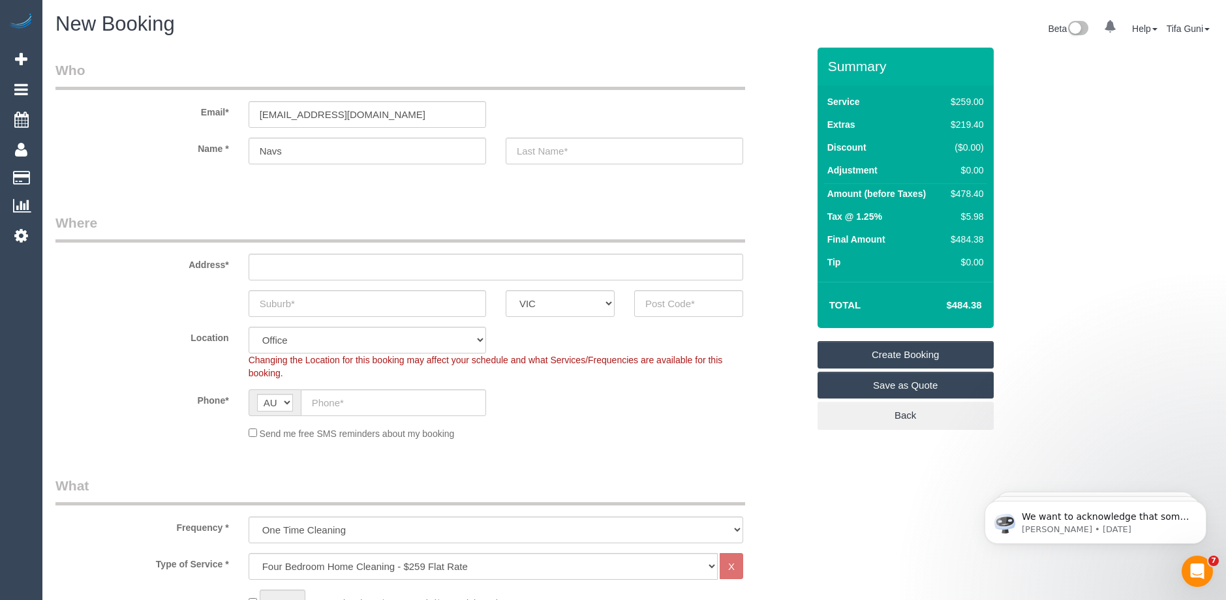
drag, startPoint x: 985, startPoint y: 240, endPoint x: 929, endPoint y: 240, distance: 55.5
click at [929, 240] on tr "Final Amount $484.38" at bounding box center [905, 241] width 163 height 23
copy tr "$484.38"
